Goal: Transaction & Acquisition: Purchase product/service

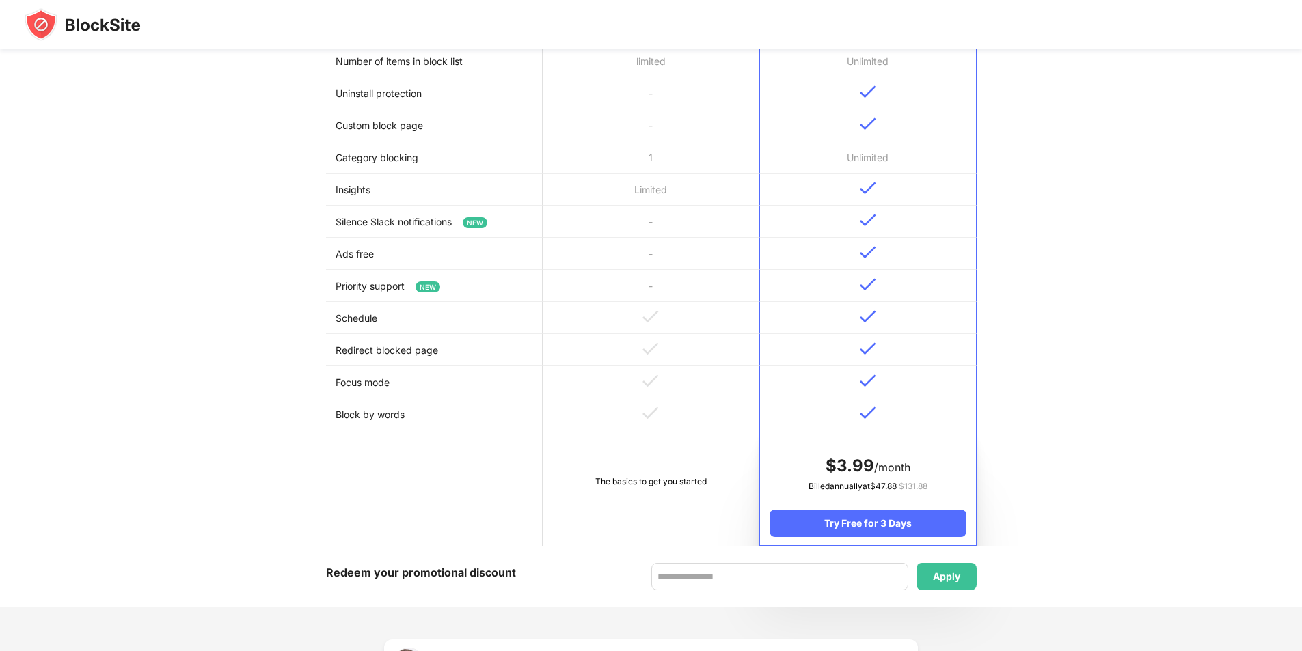
scroll to position [137, 0]
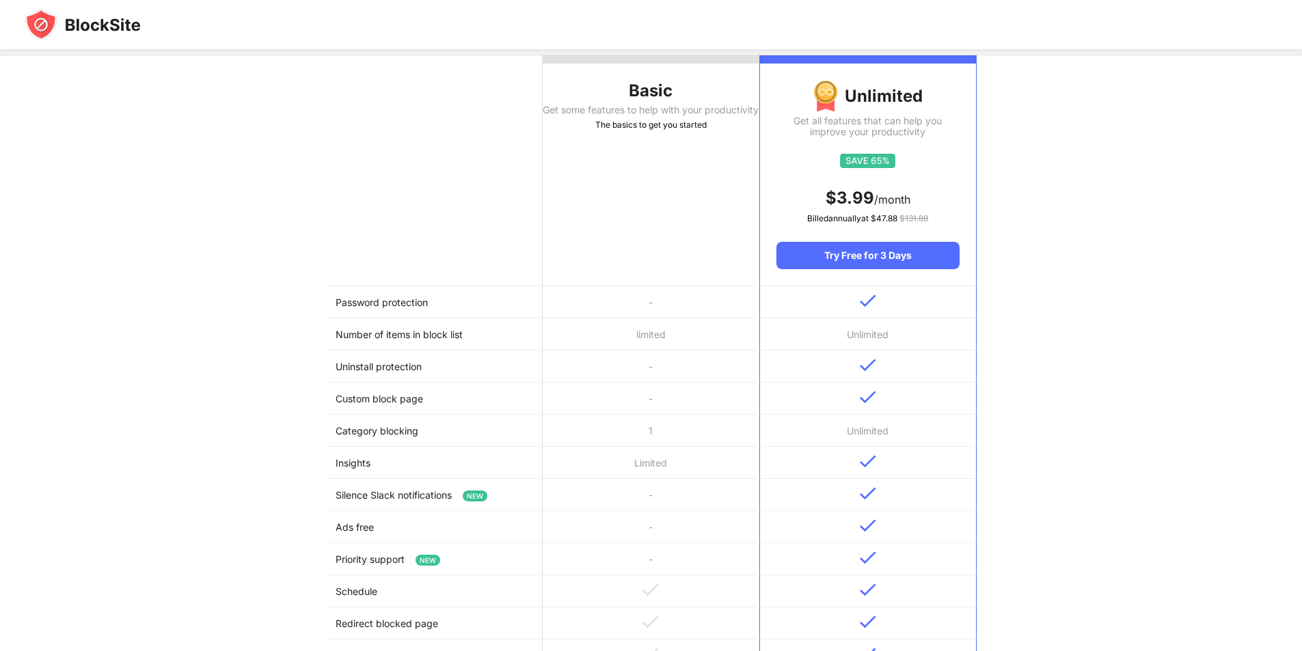
click at [638, 216] on th "Basic Get some features to help with your productivity The basics to get you st…" at bounding box center [650, 170] width 217 height 231
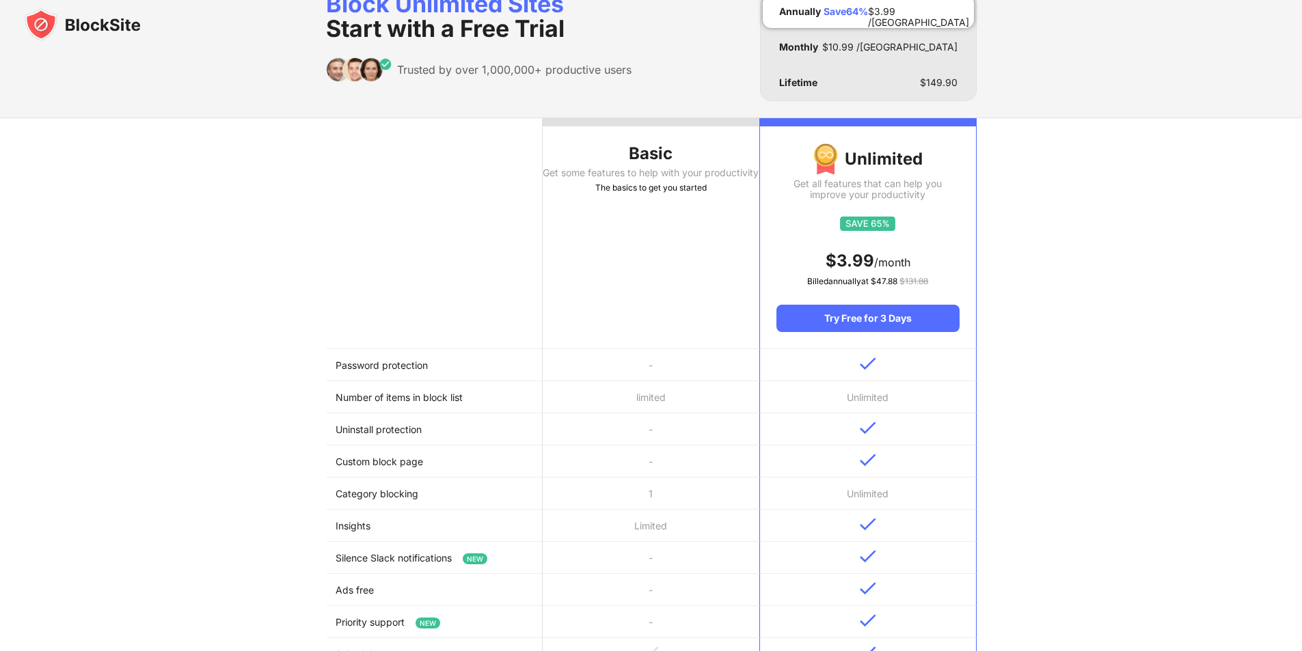
scroll to position [0, 0]
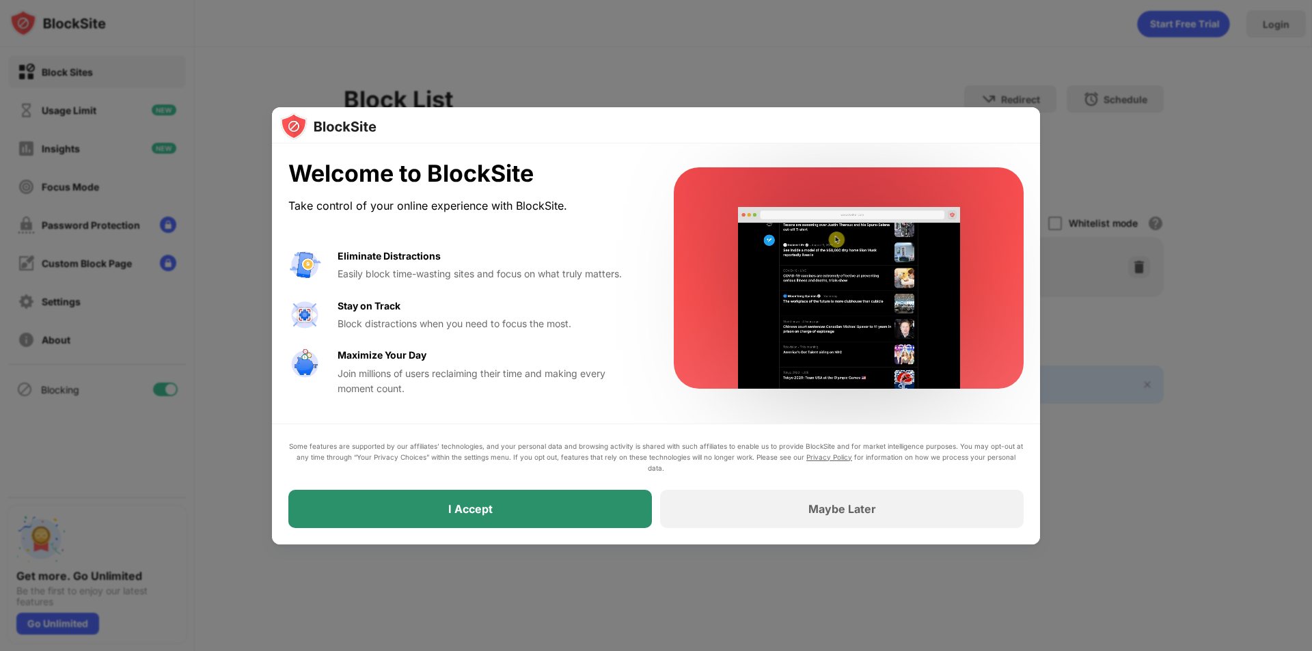
click at [460, 495] on div "I Accept" at bounding box center [469, 509] width 363 height 38
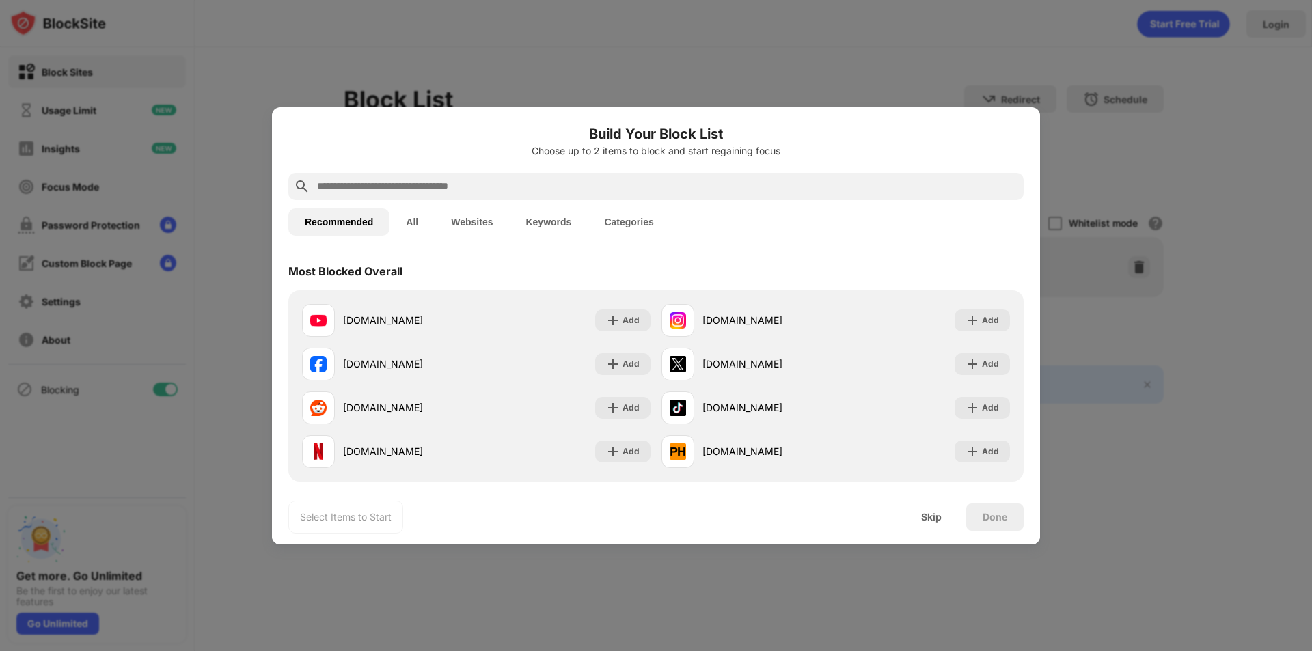
click at [549, 234] on button "Keywords" at bounding box center [548, 221] width 79 height 27
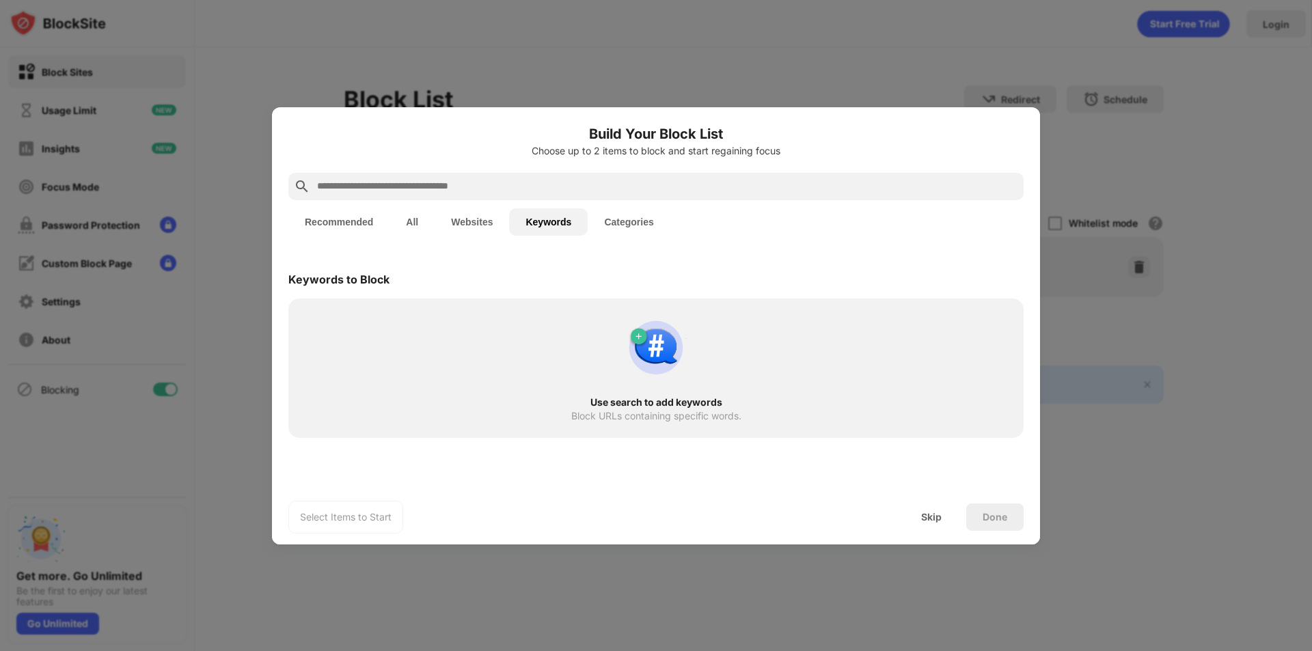
click at [626, 234] on button "Categories" at bounding box center [629, 221] width 82 height 27
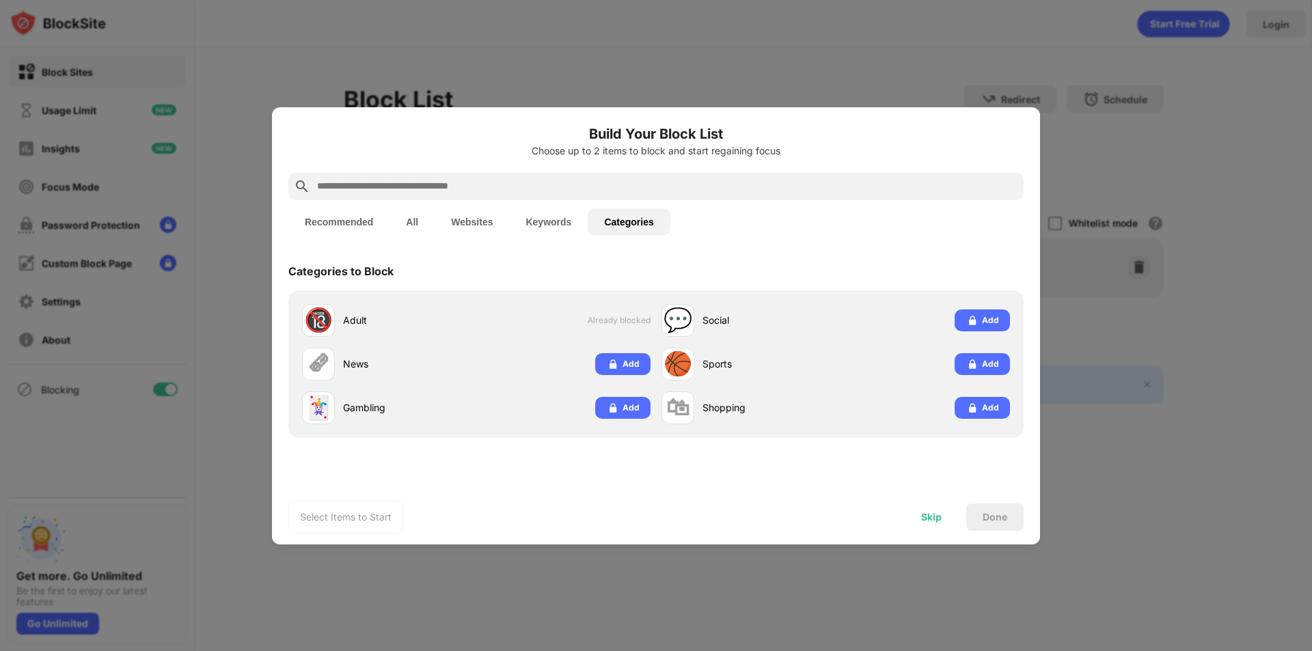
click at [920, 515] on div "Skip" at bounding box center [931, 517] width 53 height 27
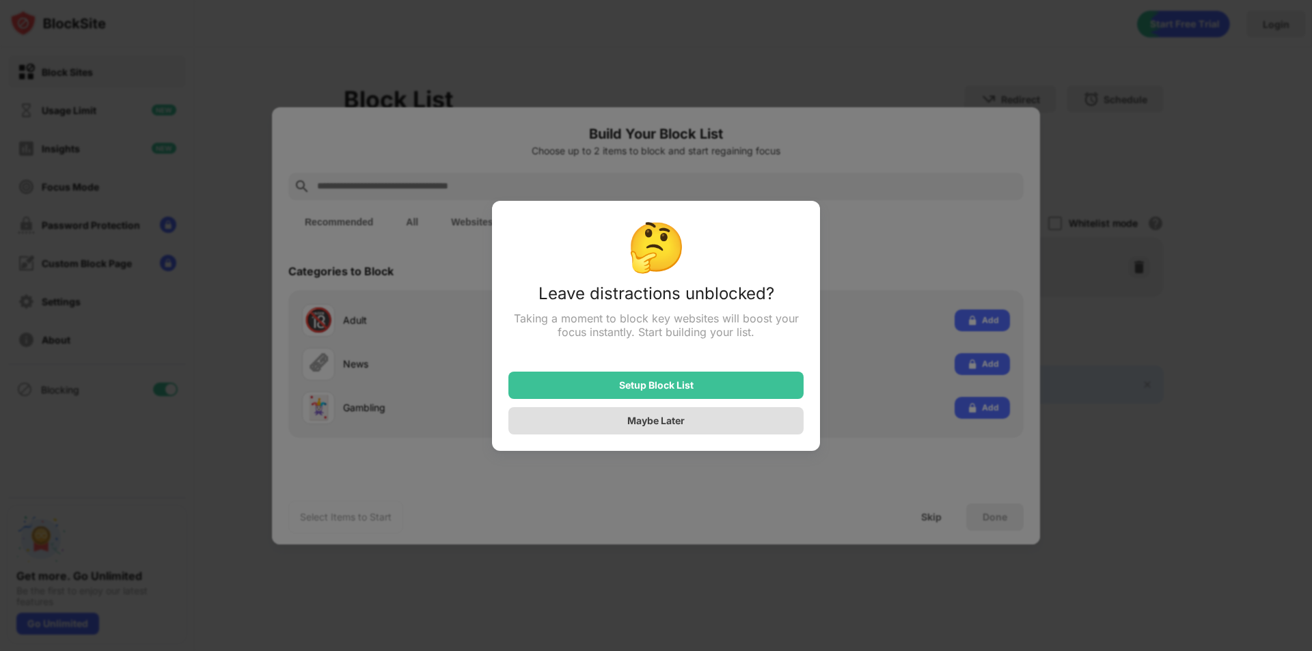
click at [721, 422] on div "Maybe Later" at bounding box center [655, 420] width 295 height 27
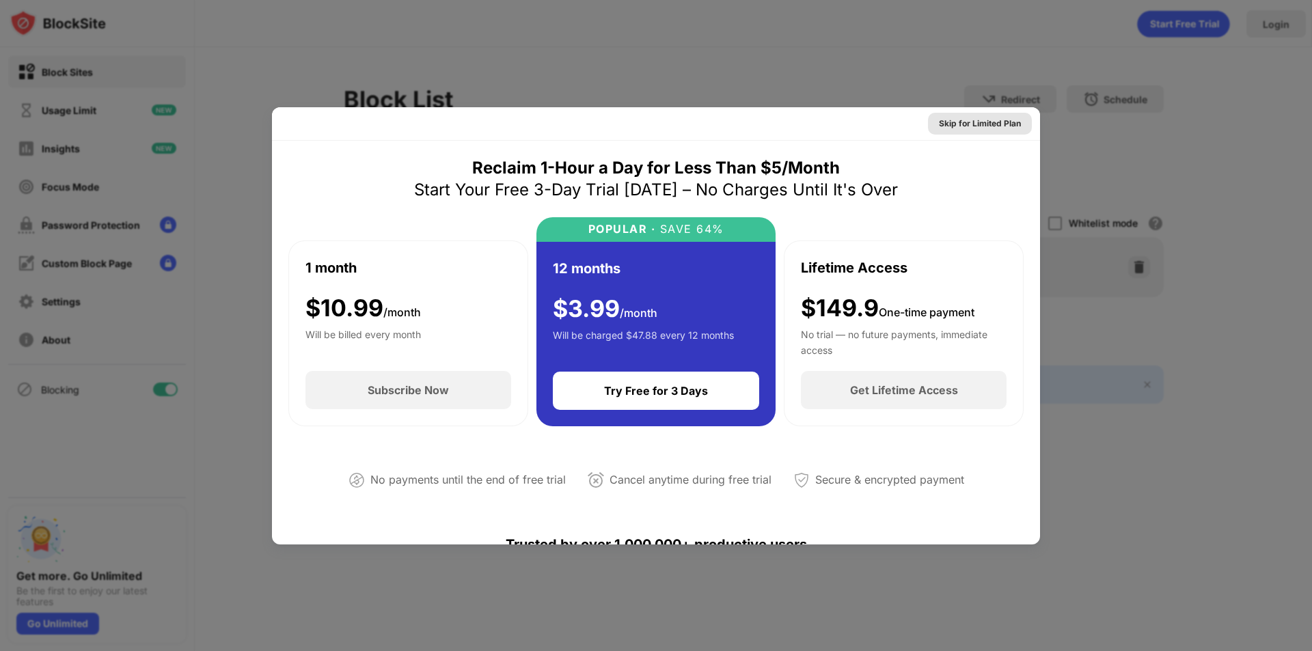
click at [969, 117] on div "Skip for Limited Plan" at bounding box center [980, 124] width 82 height 14
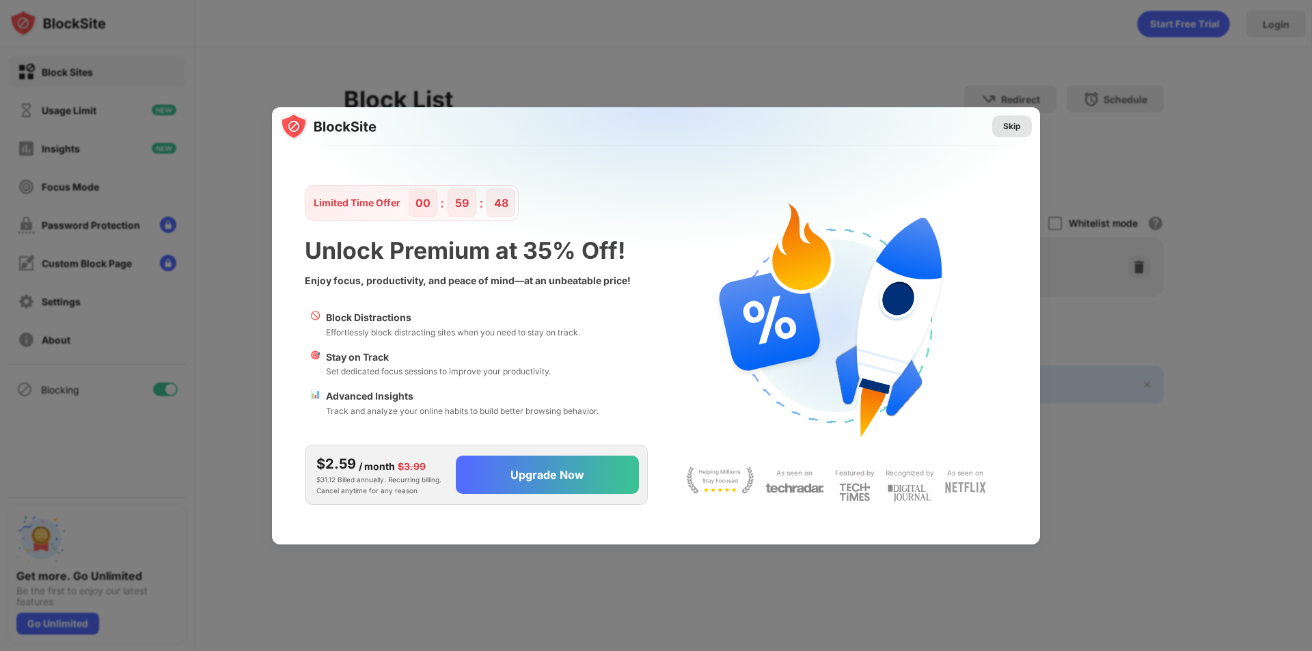
click at [1013, 121] on div "Skip" at bounding box center [1012, 127] width 18 height 14
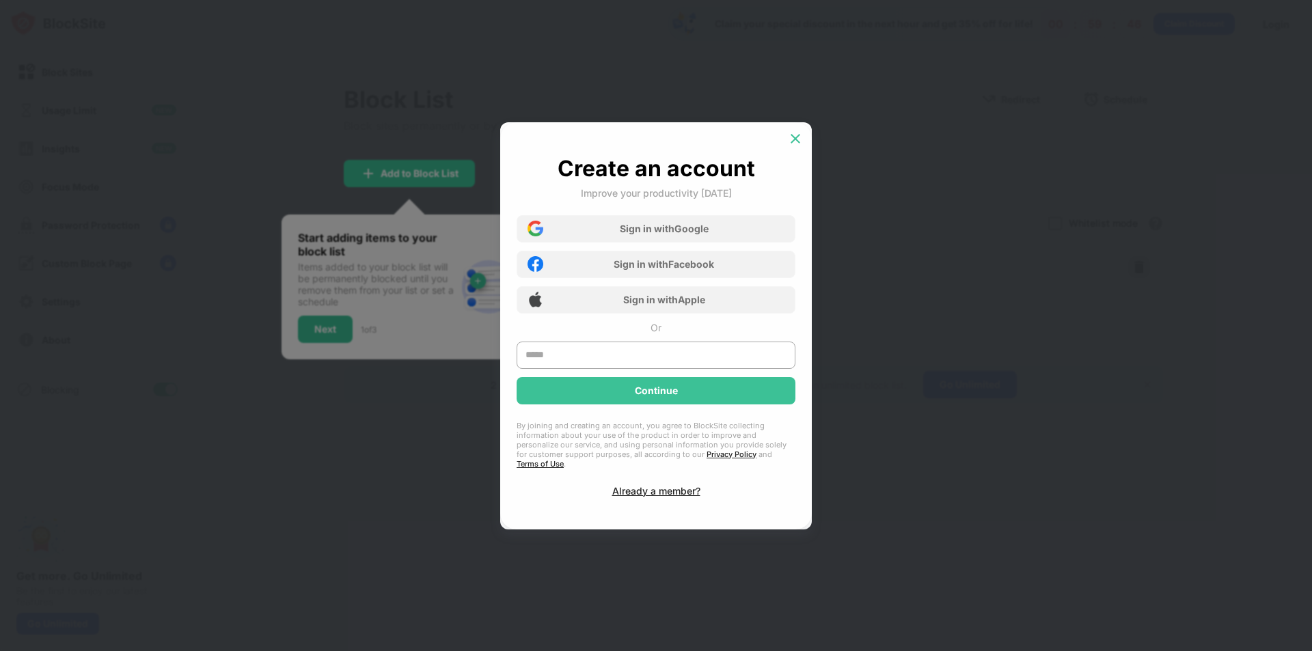
click at [790, 145] on img at bounding box center [795, 139] width 14 height 14
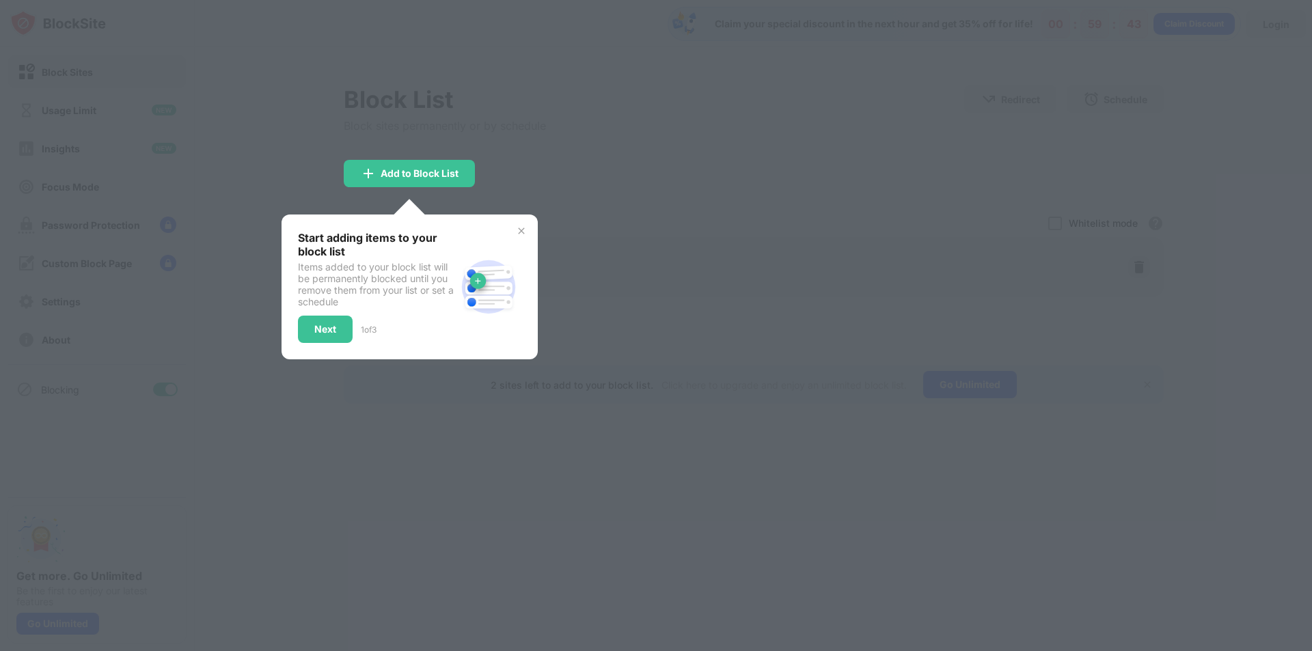
click at [529, 225] on div "Start adding items to your block list Items added to your block list will be pe…" at bounding box center [409, 287] width 256 height 145
click at [519, 234] on img at bounding box center [521, 230] width 11 height 11
